Goal: Find specific page/section: Find specific page/section

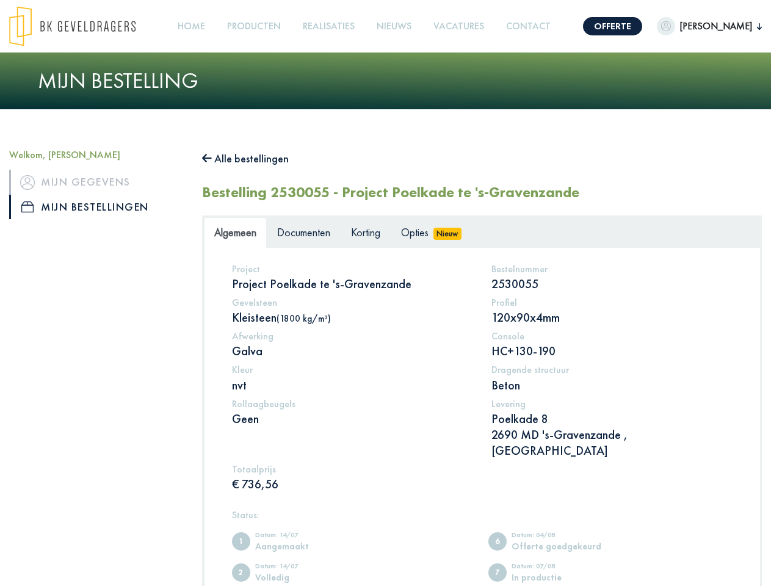
click at [84, 26] on img at bounding box center [72, 26] width 126 height 40
click at [602, 26] on link "Offerte" at bounding box center [612, 26] width 59 height 18
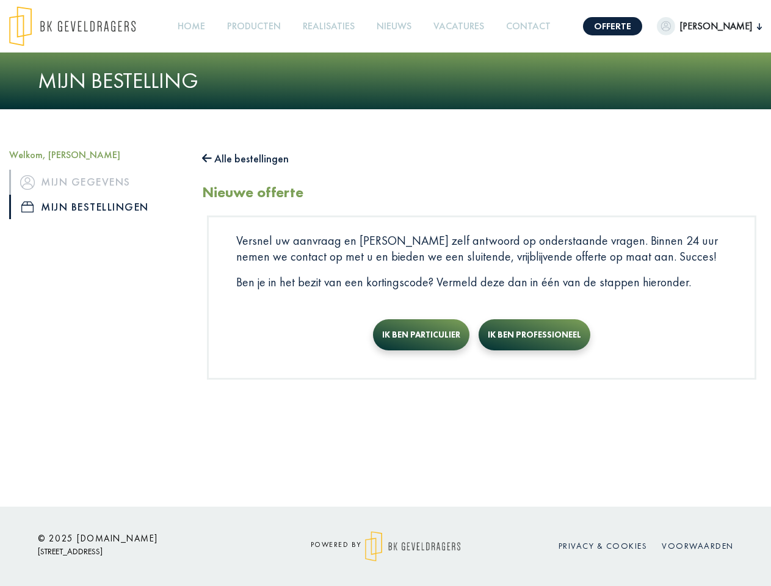
click at [698, 26] on span "[PERSON_NAME]" at bounding box center [716, 26] width 82 height 15
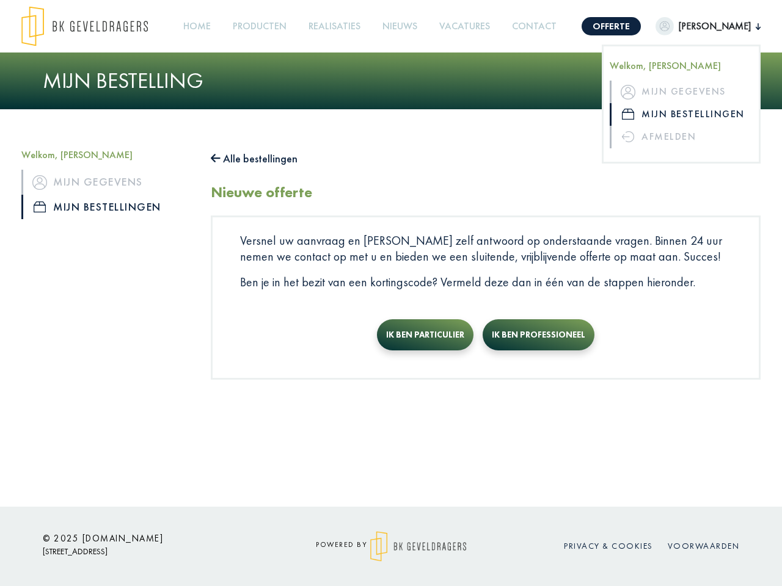
click at [258, 26] on link "Producten +" at bounding box center [260, 26] width 64 height 27
click at [252, 159] on button "Alle bestellingen" at bounding box center [254, 159] width 87 height 20
